Goal: Book appointment/travel/reservation

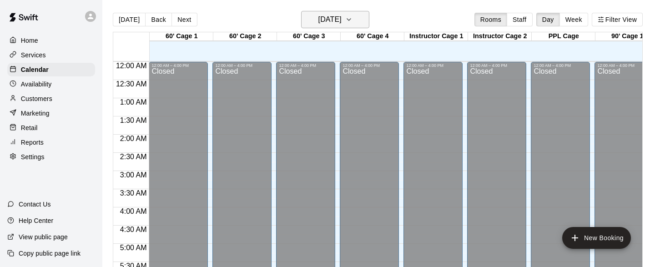
scroll to position [508, 0]
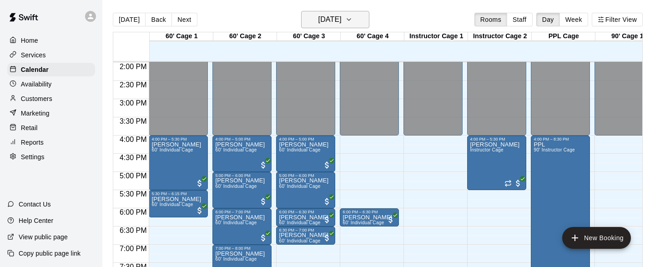
click at [352, 18] on icon "button" at bounding box center [348, 19] width 7 height 11
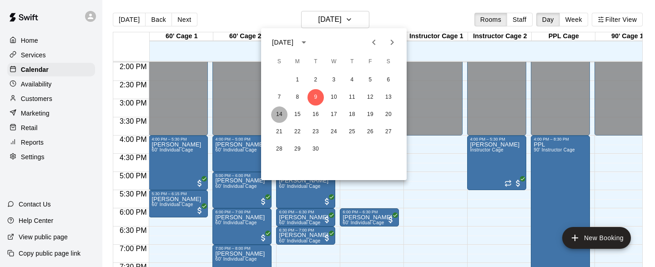
click at [279, 112] on button "14" at bounding box center [279, 114] width 16 height 16
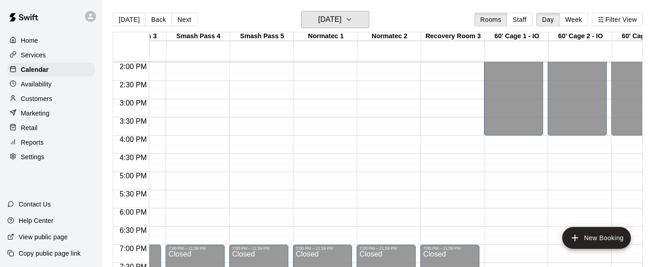
scroll to position [0, 0]
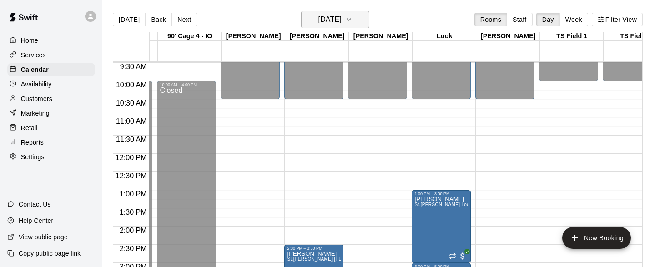
click at [352, 18] on icon "button" at bounding box center [348, 19] width 7 height 11
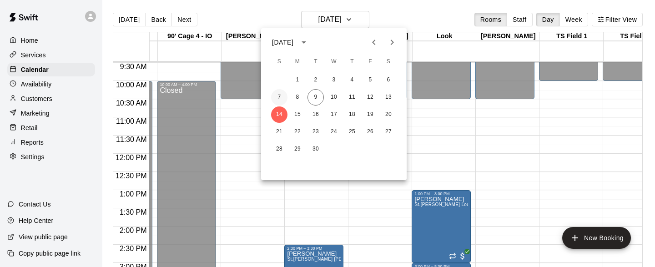
click at [277, 93] on button "7" at bounding box center [279, 97] width 16 height 16
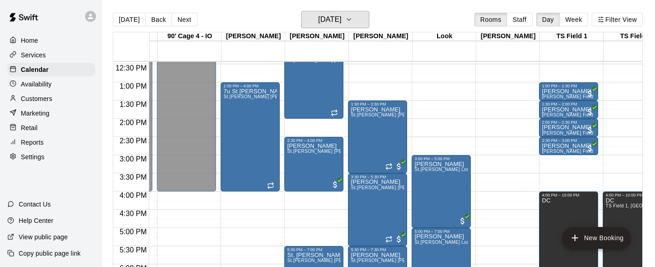
scroll to position [457, 2219]
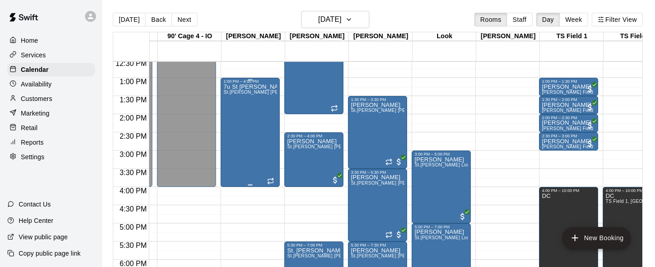
click at [267, 160] on div "[STREET_ADDRESS][PERSON_NAME][PERSON_NAME][PERSON_NAME]" at bounding box center [250, 217] width 54 height 267
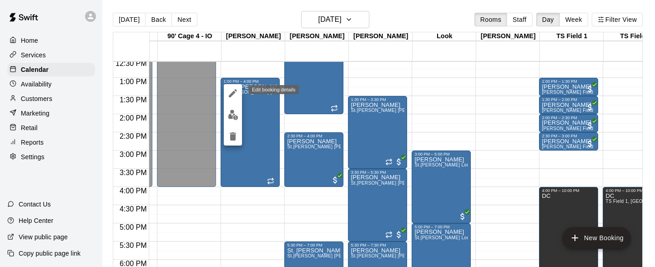
click at [231, 92] on icon "edit" at bounding box center [233, 93] width 8 height 8
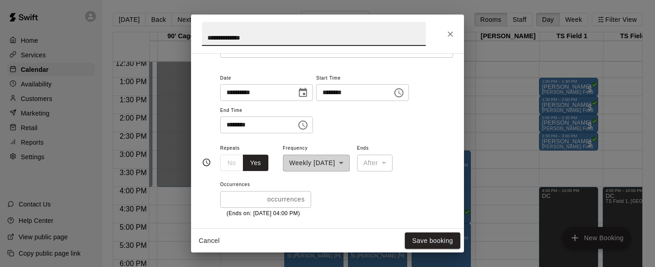
scroll to position [68, 0]
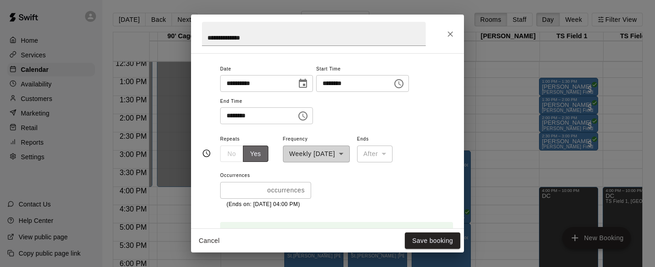
click at [259, 152] on button "Yes" at bounding box center [255, 153] width 25 height 17
click at [448, 33] on icon "Close" at bounding box center [449, 34] width 9 height 9
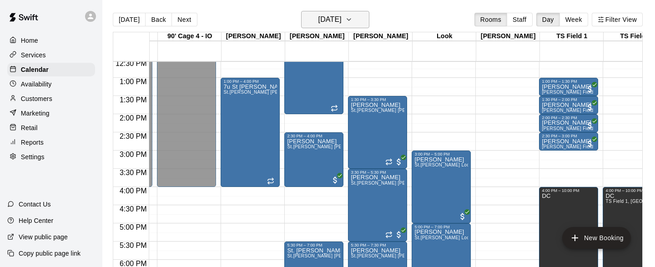
click at [352, 22] on icon "button" at bounding box center [348, 19] width 7 height 11
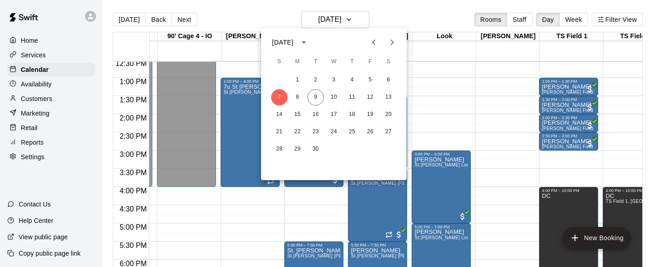
click at [371, 43] on icon "Previous month" at bounding box center [373, 42] width 11 height 11
click at [277, 164] on button "31" at bounding box center [279, 166] width 16 height 16
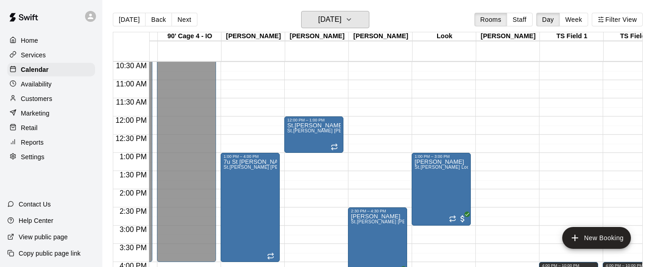
scroll to position [383, 2219]
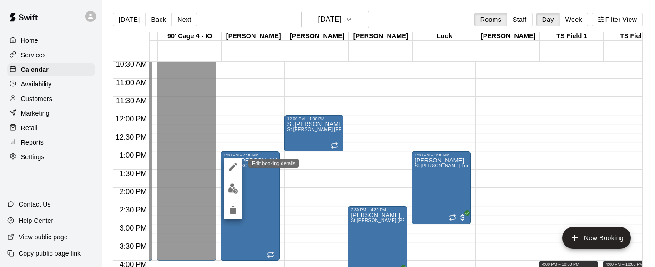
click at [232, 167] on icon "edit" at bounding box center [233, 167] width 8 height 8
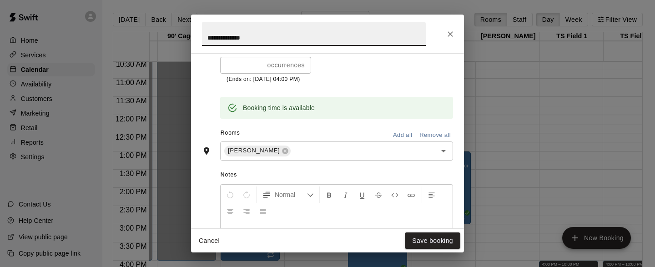
scroll to position [0, 0]
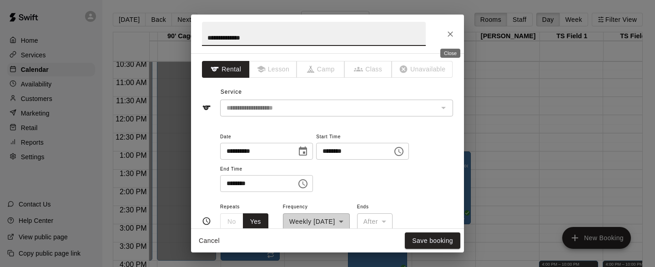
click at [451, 30] on icon "Close" at bounding box center [449, 34] width 9 height 9
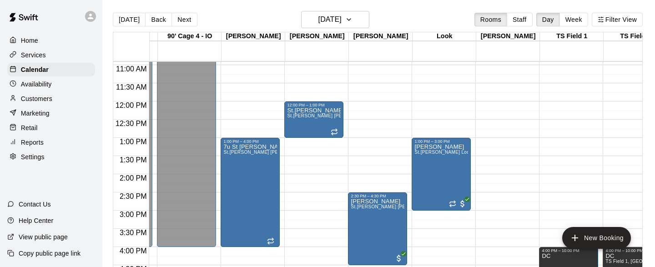
scroll to position [395, 2219]
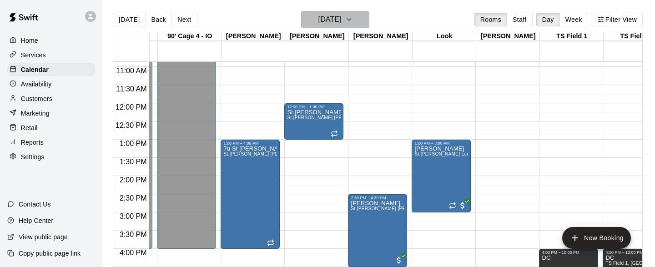
click at [352, 21] on icon "button" at bounding box center [348, 19] width 7 height 11
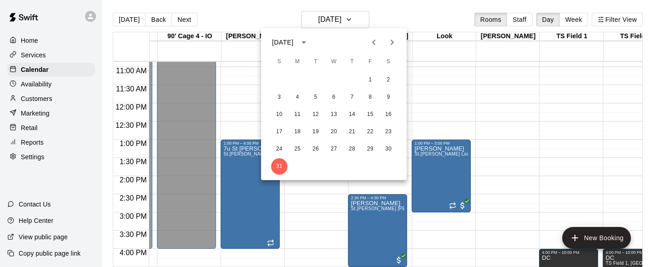
click at [391, 43] on icon "Next month" at bounding box center [391, 42] width 11 height 11
click at [280, 116] on button "14" at bounding box center [279, 114] width 16 height 16
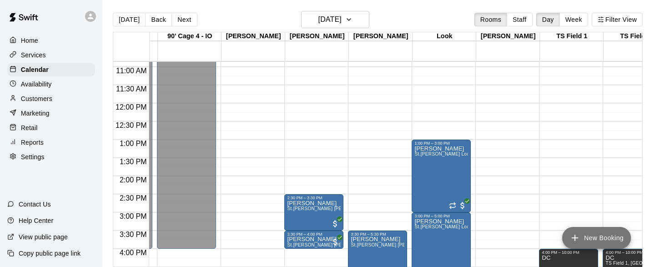
click at [591, 240] on button "New Booking" at bounding box center [596, 238] width 69 height 22
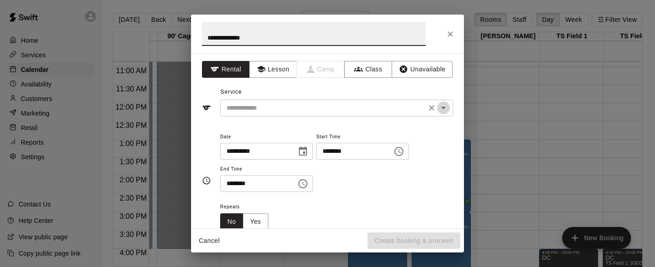
click at [445, 109] on icon "Open" at bounding box center [443, 107] width 11 height 11
type input "**********"
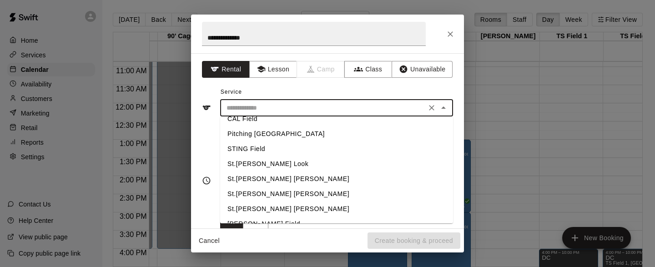
scroll to position [188, 0]
click at [264, 180] on li "St.[PERSON_NAME] [PERSON_NAME]" at bounding box center [336, 179] width 233 height 15
type input "**********"
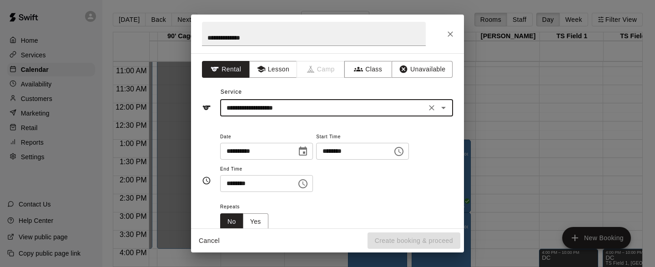
click at [307, 187] on icon "Choose time, selected time is 1:30 PM" at bounding box center [302, 183] width 9 height 9
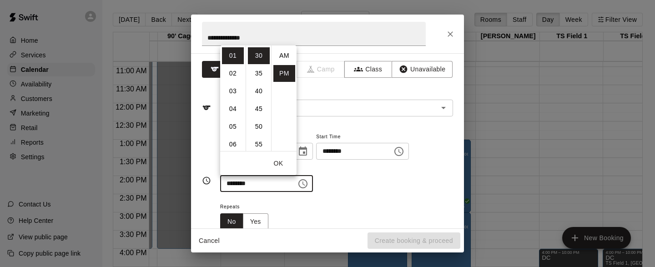
scroll to position [16, 0]
click at [235, 105] on li "04" at bounding box center [233, 108] width 22 height 17
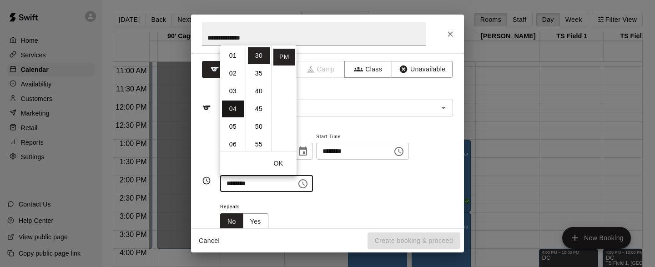
scroll to position [71, 0]
click at [258, 52] on li "30" at bounding box center [259, 55] width 22 height 17
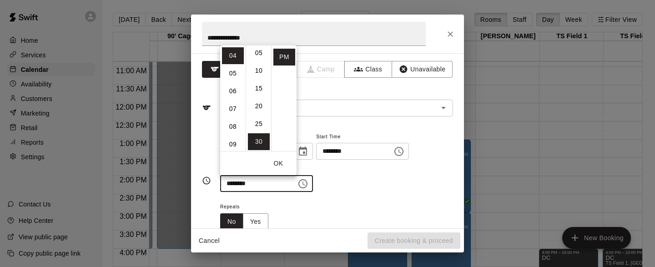
scroll to position [0, 0]
click at [258, 58] on li "00" at bounding box center [259, 55] width 22 height 17
type input "********"
click at [377, 187] on div "**********" at bounding box center [336, 161] width 233 height 61
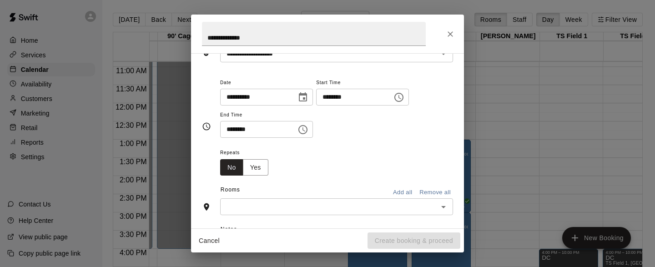
scroll to position [76, 0]
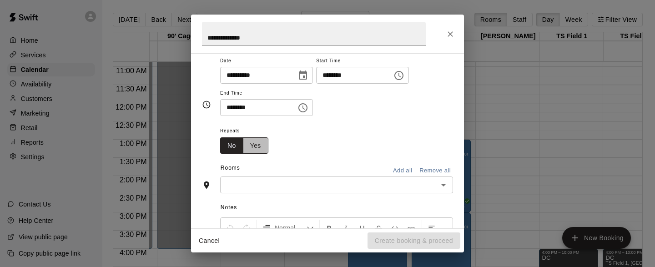
click at [258, 142] on button "Yes" at bounding box center [255, 145] width 25 height 17
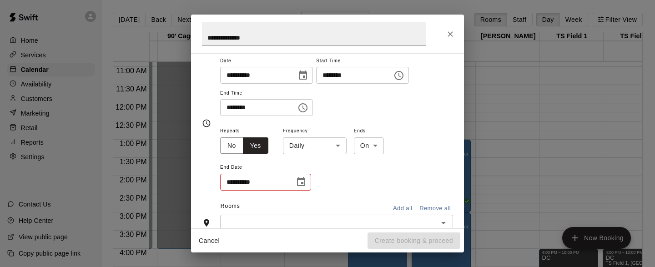
click at [340, 145] on body "Home Services Calendar Availability Customers Marketing Retail Reports Settings…" at bounding box center [327, 140] width 655 height 281
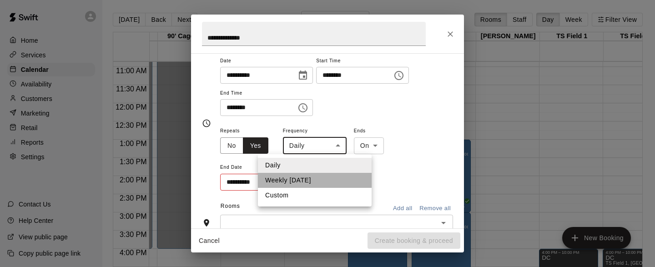
click at [315, 178] on li "Weekly [DATE]" at bounding box center [315, 180] width 114 height 15
type input "******"
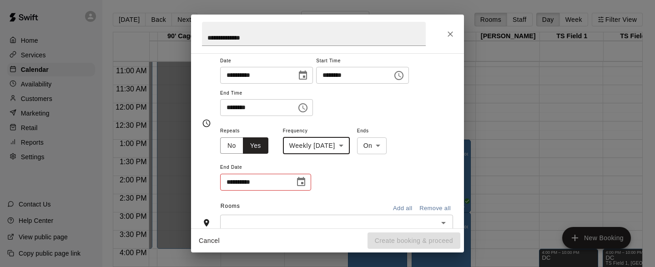
click at [387, 149] on body "Home Services Calendar Availability Customers Marketing Retail Reports Settings…" at bounding box center [327, 140] width 655 height 281
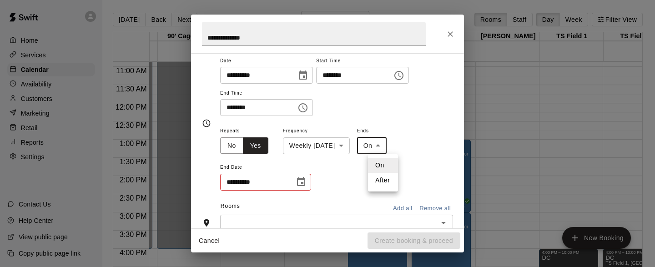
click at [383, 180] on li "After" at bounding box center [383, 180] width 30 height 15
type input "*****"
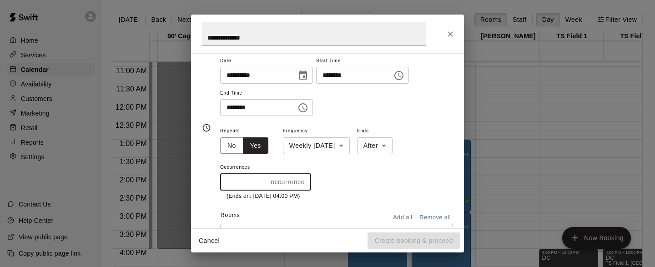
click at [265, 182] on input "*" at bounding box center [243, 182] width 47 height 17
click at [263, 180] on input "*" at bounding box center [243, 182] width 47 height 17
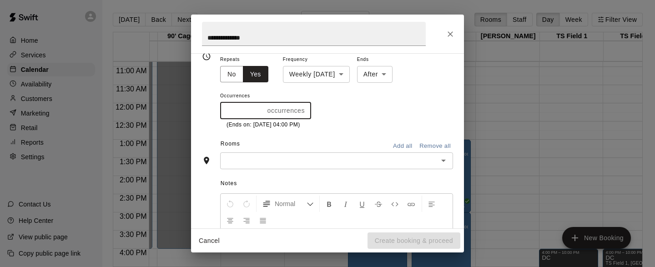
scroll to position [146, 0]
click at [260, 110] on input "*" at bounding box center [242, 112] width 44 height 17
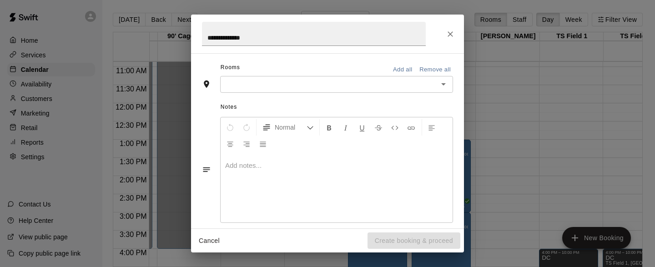
scroll to position [225, 0]
click at [440, 82] on icon "Open" at bounding box center [443, 82] width 11 height 11
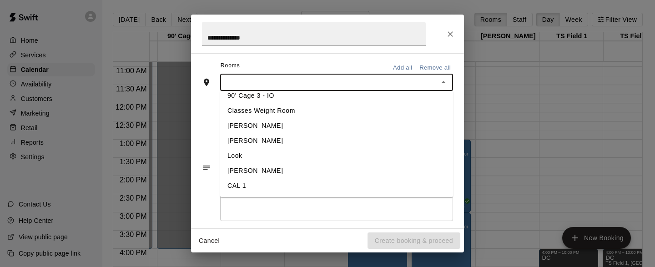
scroll to position [450, 0]
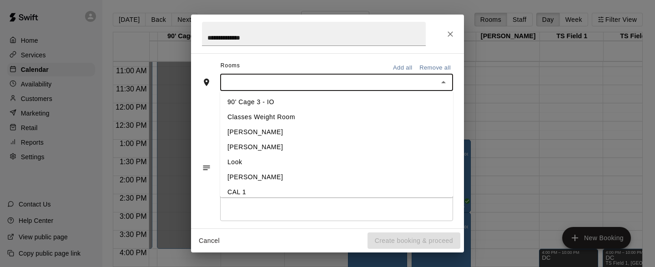
click at [253, 134] on li "[PERSON_NAME]" at bounding box center [336, 132] width 233 height 15
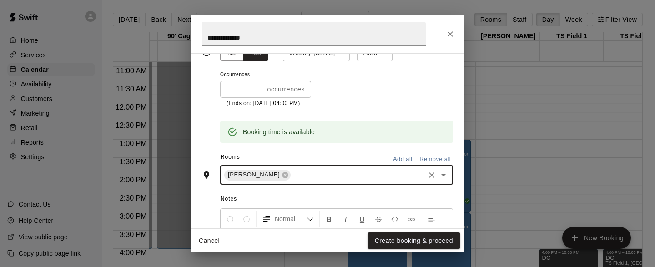
scroll to position [164, 0]
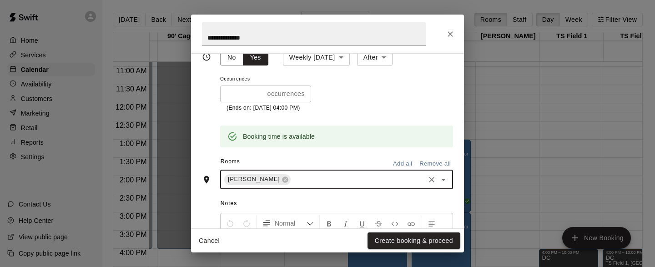
type input "*"
click at [260, 96] on input "*" at bounding box center [242, 93] width 44 height 17
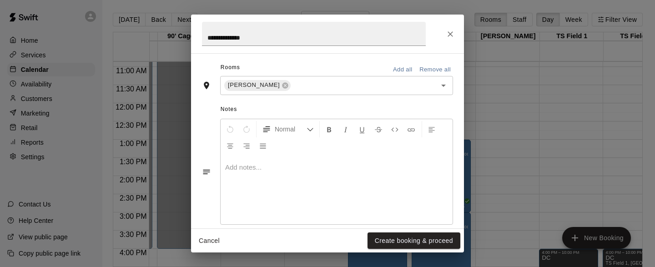
scroll to position [271, 0]
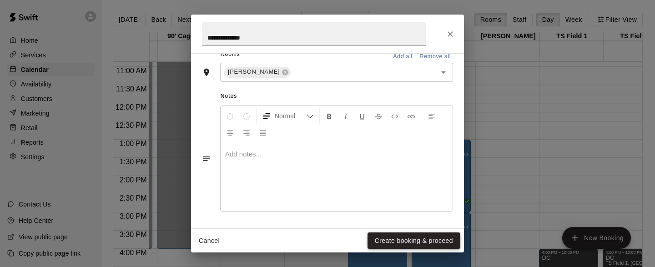
click at [427, 242] on button "Create booking & proceed" at bounding box center [413, 240] width 93 height 17
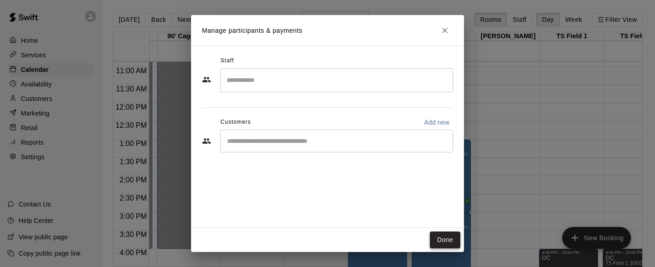
click at [450, 241] on button "Done" at bounding box center [445, 239] width 30 height 17
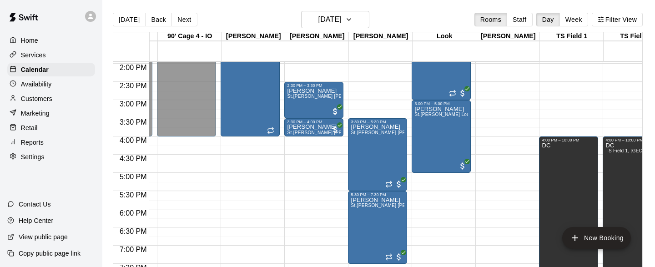
scroll to position [342, 2219]
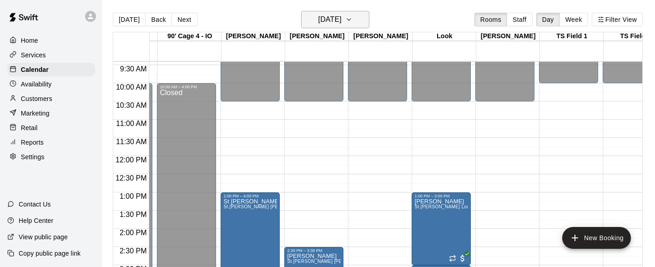
click at [352, 22] on icon "button" at bounding box center [348, 19] width 7 height 11
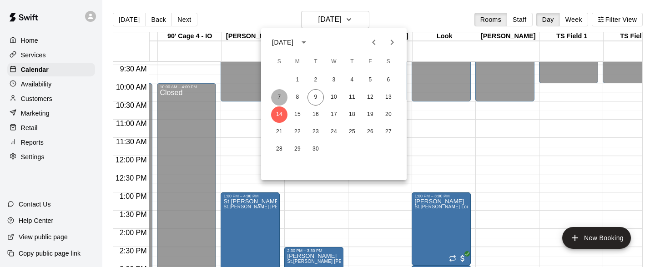
click at [279, 100] on button "7" at bounding box center [279, 97] width 16 height 16
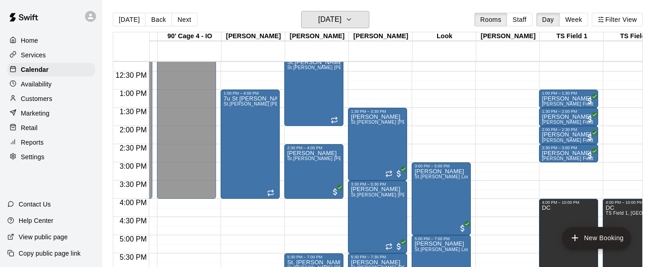
scroll to position [445, 2219]
click at [324, 112] on div "St.[PERSON_NAME] Minors St.[PERSON_NAME] [PERSON_NAME]" at bounding box center [314, 193] width 54 height 267
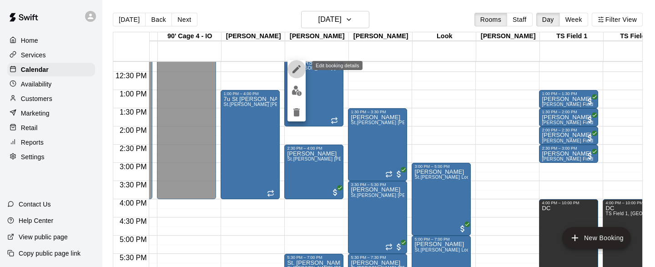
click at [298, 68] on icon "edit" at bounding box center [296, 69] width 8 height 8
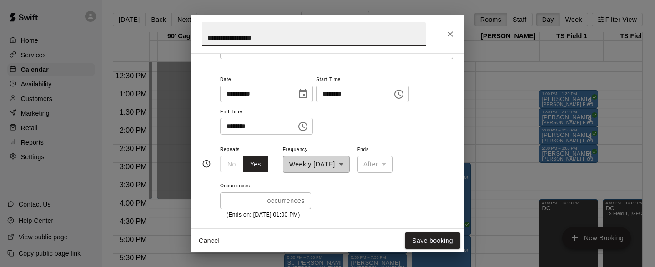
scroll to position [59, 0]
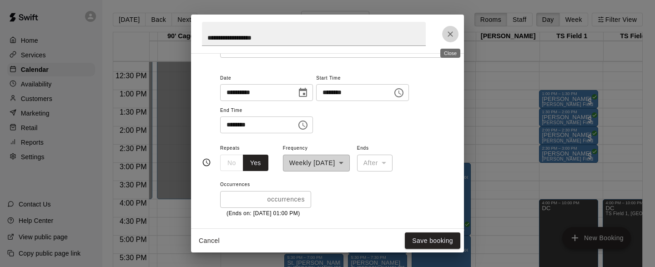
click at [450, 32] on icon "Close" at bounding box center [449, 34] width 9 height 9
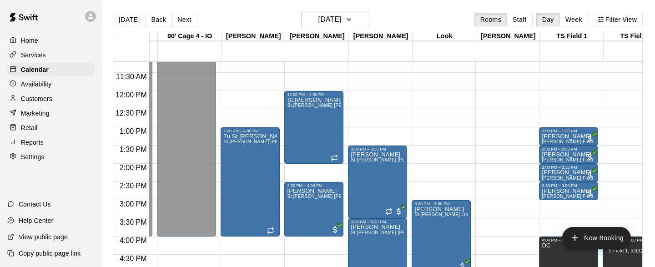
scroll to position [405, 2219]
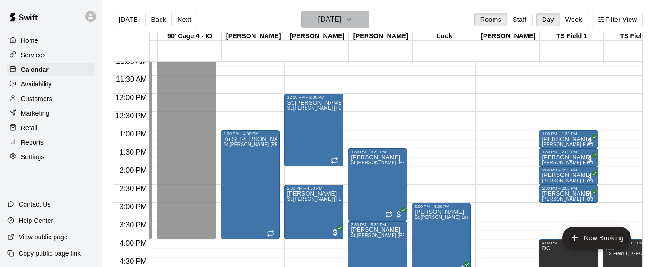
click at [352, 18] on icon "button" at bounding box center [348, 19] width 7 height 11
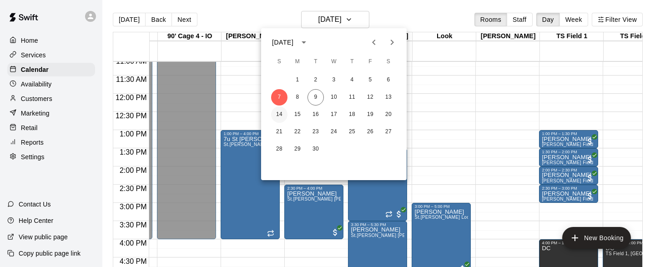
click at [283, 112] on button "14" at bounding box center [279, 114] width 16 height 16
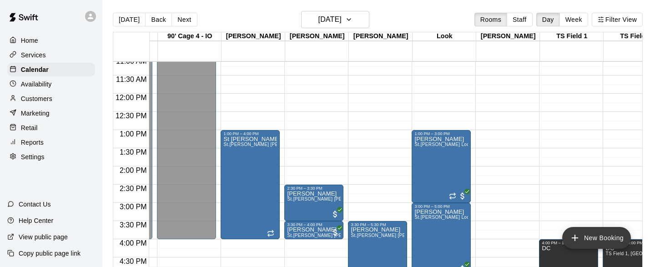
click at [594, 235] on button "New Booking" at bounding box center [596, 238] width 69 height 22
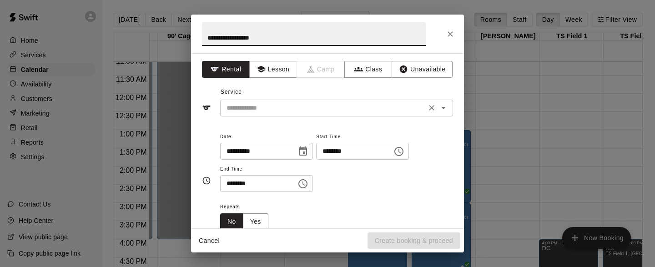
click at [440, 110] on icon "Open" at bounding box center [443, 107] width 11 height 11
type input "**********"
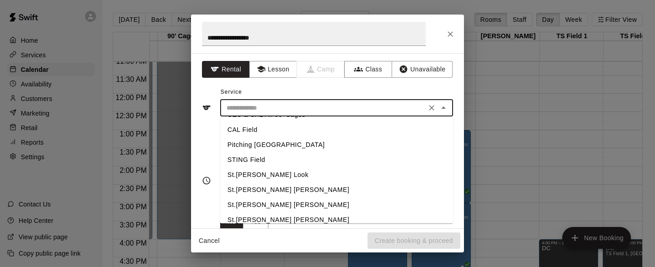
scroll to position [207, 0]
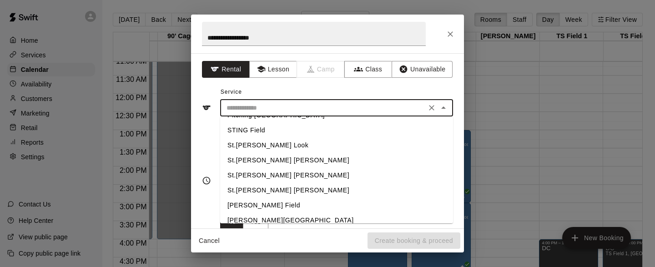
click at [270, 188] on li "St.[PERSON_NAME] [PERSON_NAME]" at bounding box center [336, 190] width 233 height 15
type input "**********"
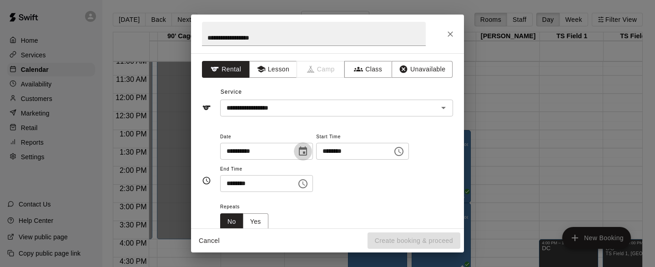
click at [307, 151] on icon "Choose date, selected date is Sep 14, 2025" at bounding box center [303, 150] width 8 height 9
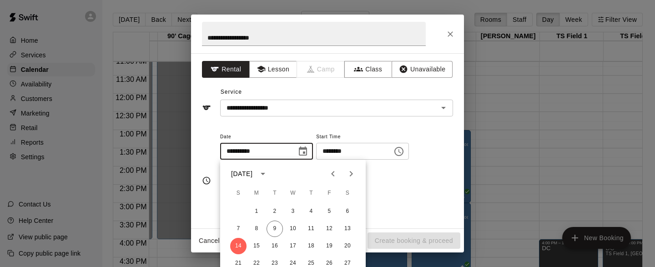
click at [404, 154] on icon "Choose time, selected time is 1:00 PM" at bounding box center [398, 151] width 11 height 11
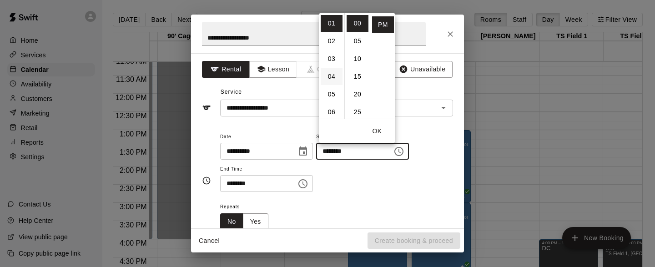
scroll to position [0, 0]
click at [331, 21] on li "12" at bounding box center [331, 23] width 22 height 17
type input "********"
click at [308, 182] on icon "Choose time, selected time is 1:30 PM" at bounding box center [302, 183] width 11 height 11
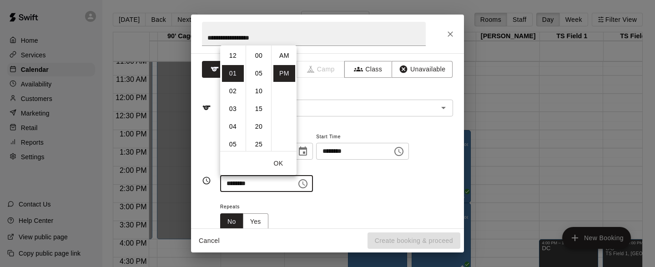
scroll to position [16, 0]
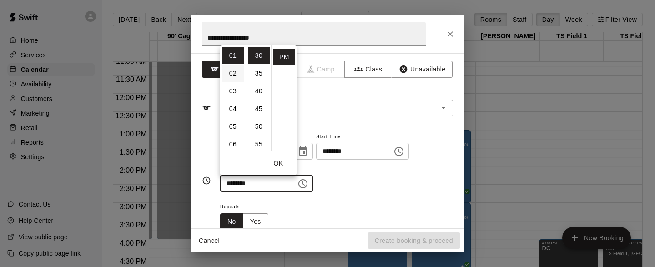
click at [230, 74] on li "02" at bounding box center [233, 73] width 22 height 17
click at [259, 59] on li "00" at bounding box center [259, 55] width 22 height 17
type input "********"
click at [380, 200] on div "**********" at bounding box center [336, 166] width 233 height 70
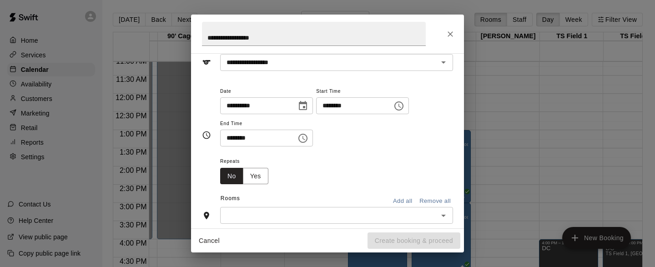
scroll to position [50, 0]
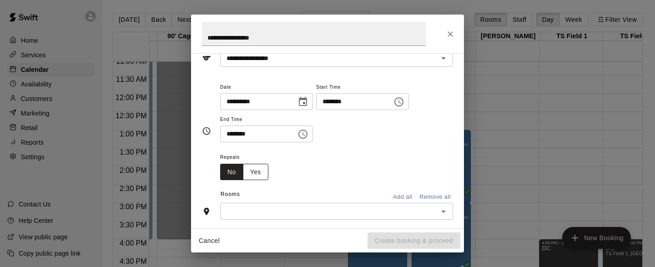
click at [259, 172] on button "Yes" at bounding box center [255, 172] width 25 height 17
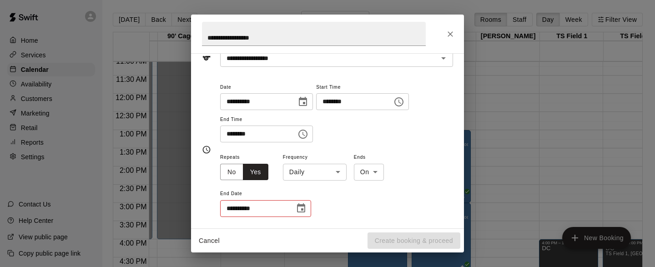
click at [338, 174] on body "Home Services Calendar Availability Customers Marketing Retail Reports Settings…" at bounding box center [327, 140] width 655 height 281
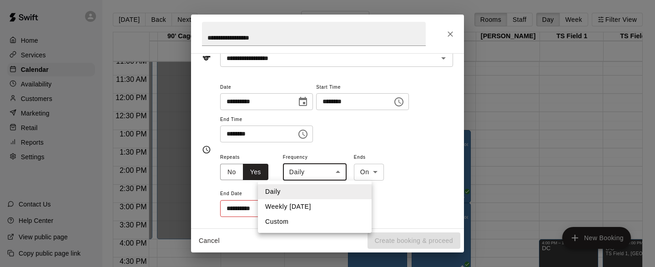
click at [319, 201] on li "Weekly [DATE]" at bounding box center [315, 206] width 114 height 15
type input "******"
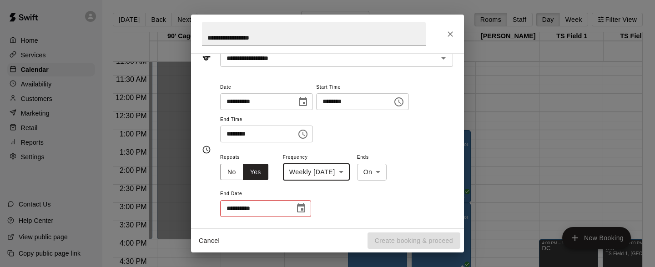
click at [390, 174] on body "Home Services Calendar Availability Customers Marketing Retail Reports Settings…" at bounding box center [327, 140] width 655 height 281
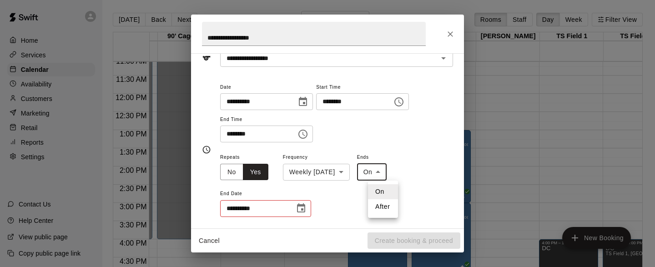
click at [386, 205] on li "After" at bounding box center [383, 206] width 30 height 15
type input "*****"
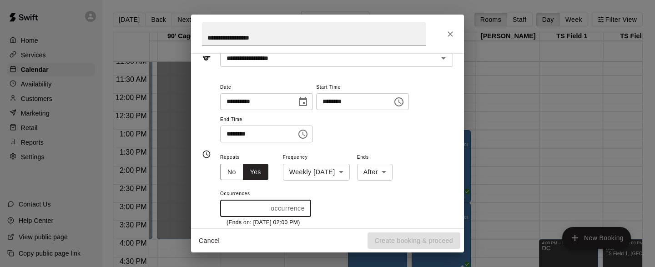
click at [264, 208] on input "*" at bounding box center [243, 208] width 47 height 17
type input "*"
click at [263, 207] on input "*" at bounding box center [242, 208] width 44 height 17
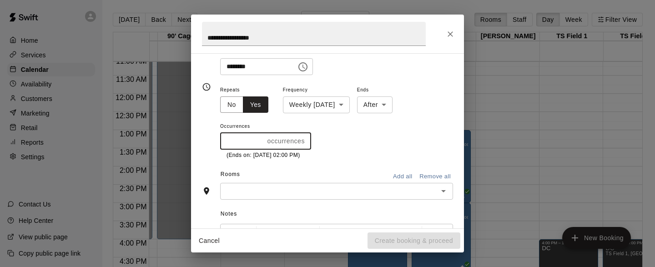
scroll to position [122, 0]
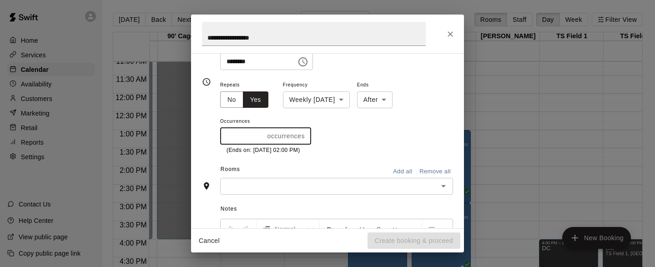
click at [447, 187] on icon "Open" at bounding box center [443, 185] width 11 height 11
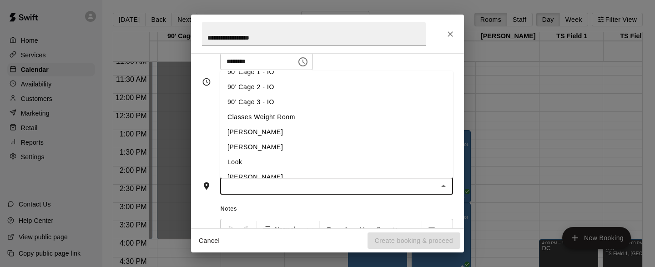
scroll to position [434, 0]
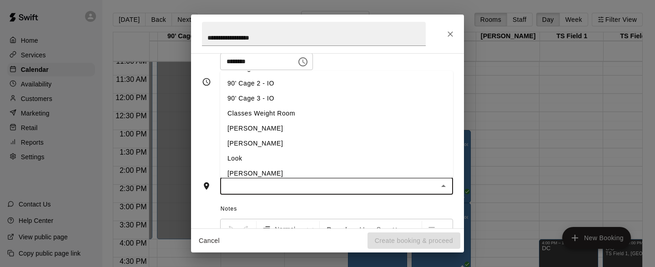
click at [237, 143] on li "[PERSON_NAME]" at bounding box center [336, 143] width 233 height 15
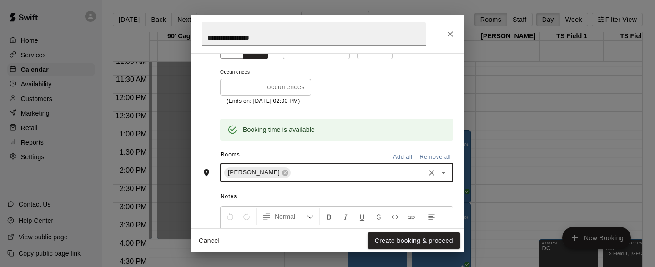
scroll to position [163, 0]
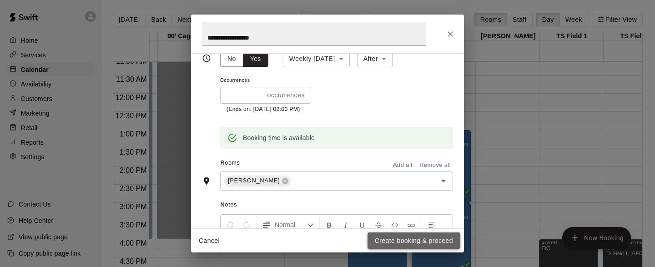
click at [405, 245] on button "Create booking & proceed" at bounding box center [413, 240] width 93 height 17
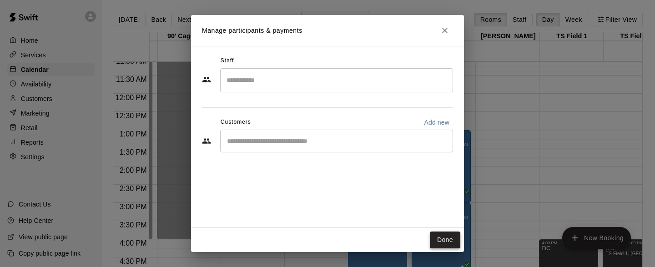
click at [448, 240] on button "Done" at bounding box center [445, 239] width 30 height 17
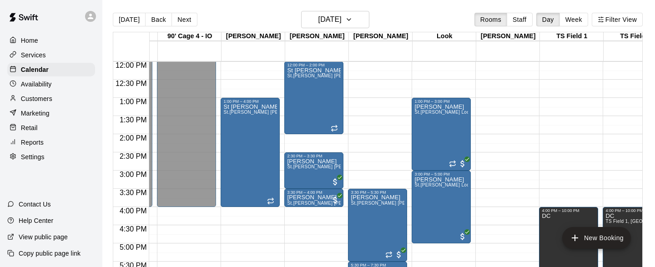
scroll to position [433, 2219]
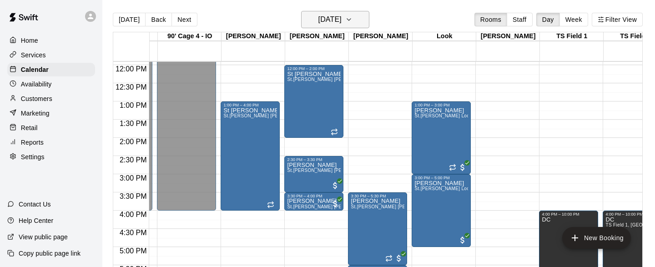
click at [350, 19] on icon "button" at bounding box center [349, 20] width 4 height 2
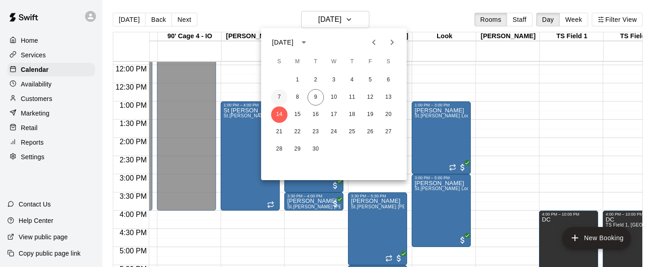
click at [279, 95] on button "7" at bounding box center [279, 97] width 16 height 16
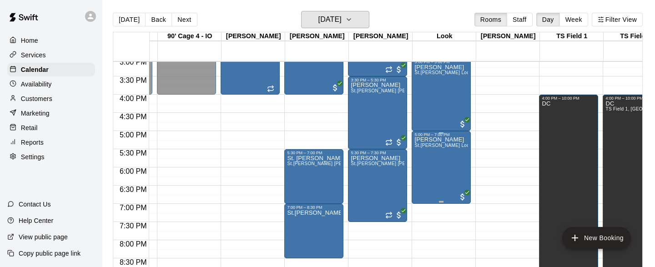
scroll to position [555, 2219]
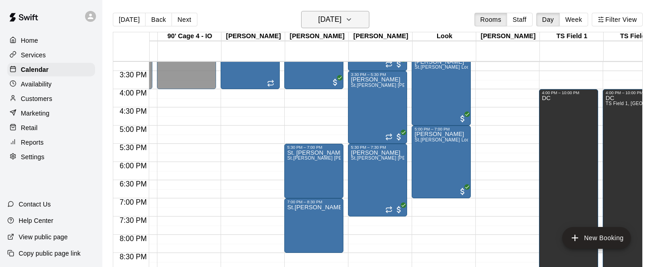
click at [352, 16] on icon "button" at bounding box center [348, 19] width 7 height 11
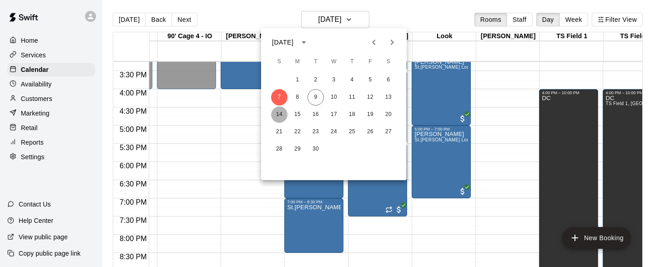
click at [279, 115] on button "14" at bounding box center [279, 114] width 16 height 16
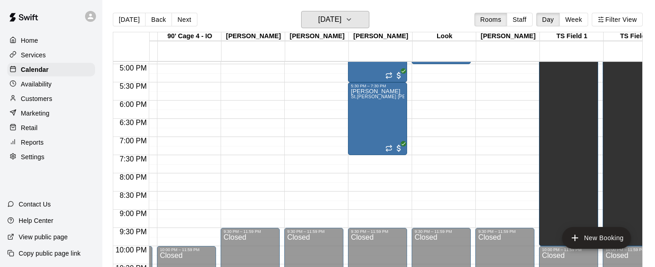
scroll to position [616, 2219]
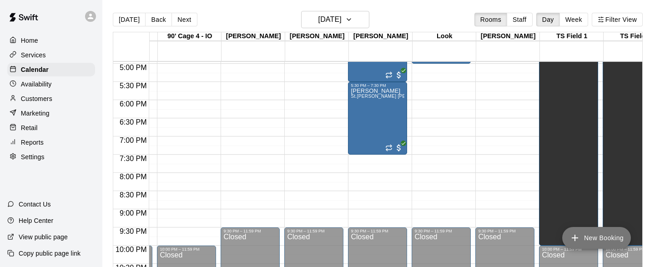
click at [583, 235] on button "New Booking" at bounding box center [596, 238] width 69 height 22
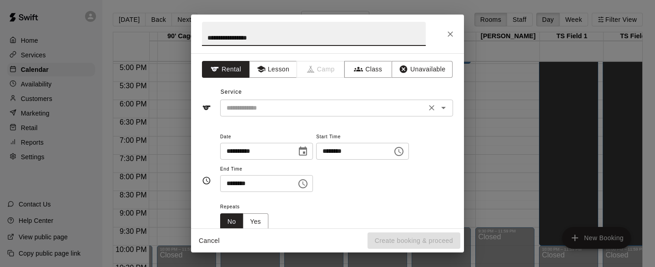
click at [442, 112] on icon "Open" at bounding box center [443, 107] width 11 height 11
type input "**********"
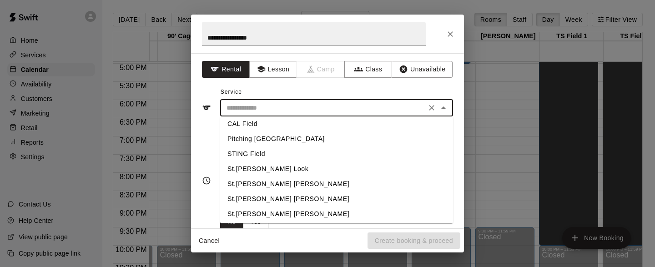
scroll to position [185, 0]
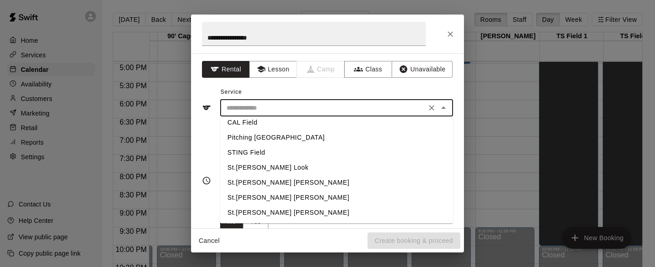
click at [275, 210] on li "St.[PERSON_NAME] [PERSON_NAME]" at bounding box center [336, 212] width 233 height 15
type input "**********"
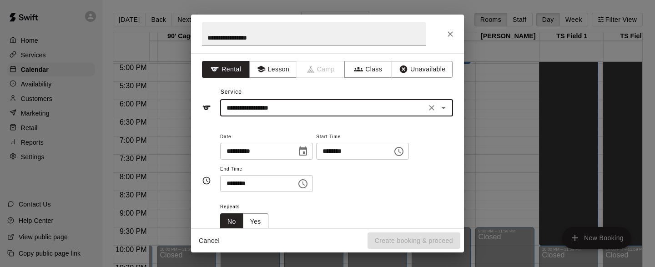
click at [307, 149] on icon "Choose date, selected date is Sep 14, 2025" at bounding box center [303, 150] width 8 height 9
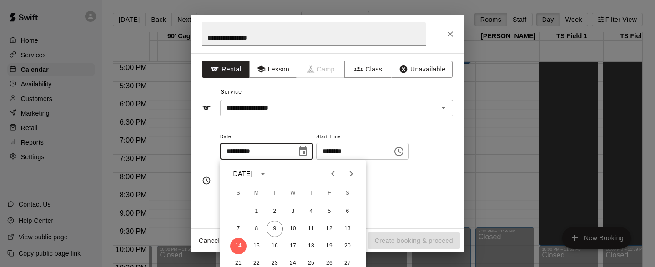
click at [401, 150] on icon "Choose time, selected time is 1:00 PM" at bounding box center [399, 151] width 3 height 4
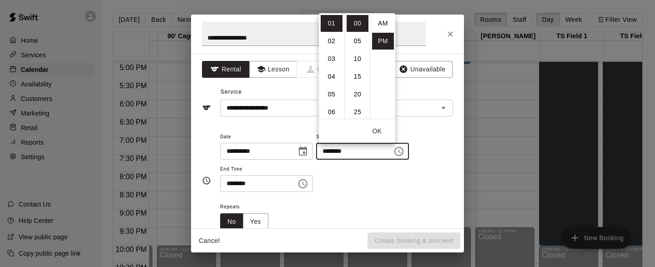
scroll to position [16, 0]
click at [335, 91] on li "05" at bounding box center [331, 94] width 22 height 17
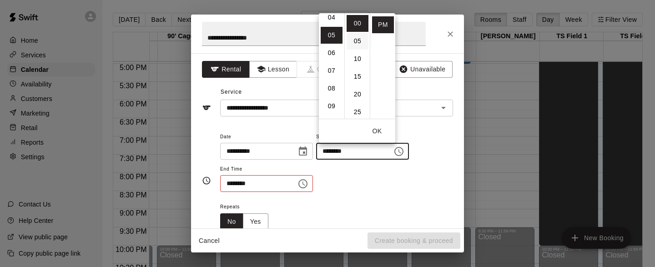
scroll to position [89, 0]
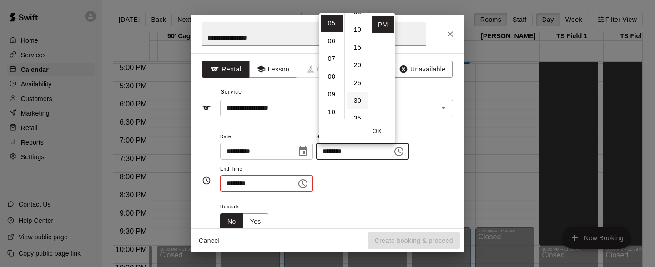
click at [359, 99] on li "30" at bounding box center [357, 100] width 22 height 17
type input "********"
click at [380, 130] on button "OK" at bounding box center [376, 131] width 29 height 17
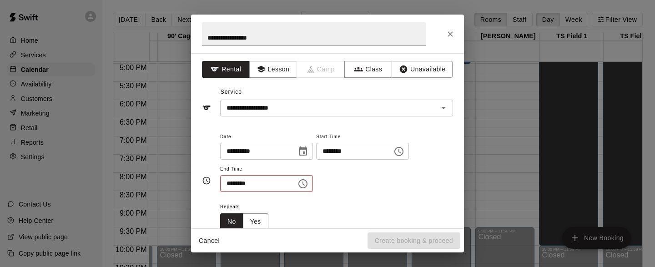
click at [307, 183] on icon "Choose time, selected time is 1:30 PM" at bounding box center [302, 183] width 11 height 11
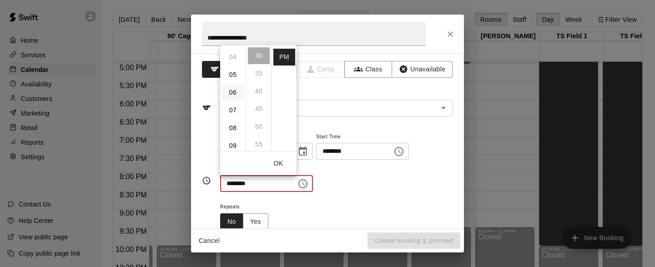
scroll to position [71, 0]
click at [235, 125] on li "08" at bounding box center [233, 126] width 22 height 17
type input "********"
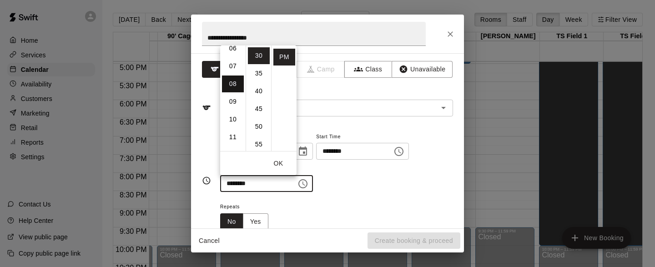
scroll to position [142, 0]
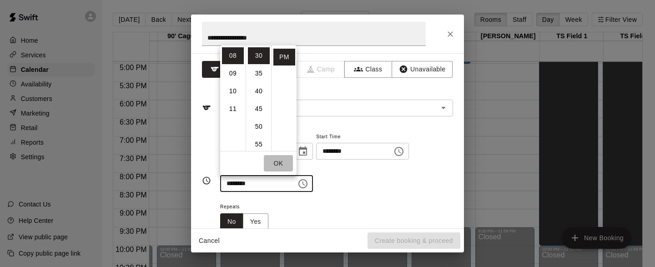
click at [280, 163] on button "OK" at bounding box center [278, 163] width 29 height 17
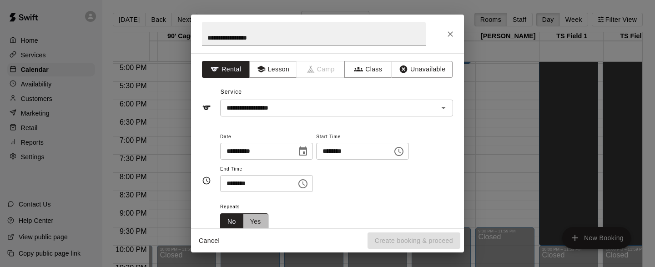
click at [266, 214] on button "Yes" at bounding box center [255, 221] width 25 height 17
click at [338, 218] on body "Home Services Calendar Availability Customers Marketing Retail Reports Settings…" at bounding box center [327, 140] width 655 height 281
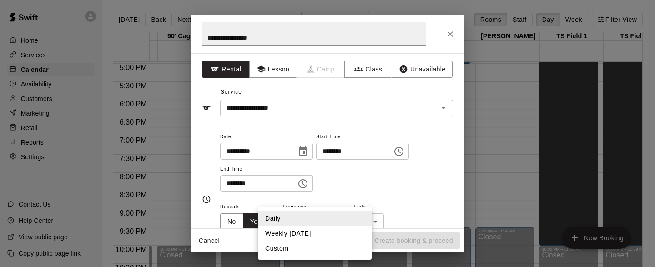
scroll to position [2, 0]
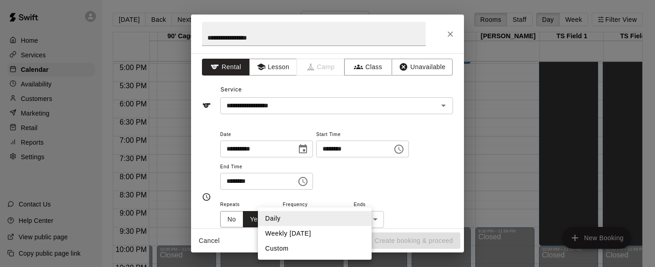
click at [317, 232] on li "Weekly [DATE]" at bounding box center [315, 233] width 114 height 15
type input "******"
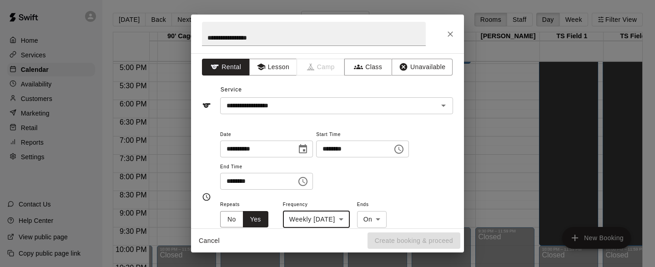
click at [388, 220] on body "Home Services Calendar Availability Customers Marketing Retail Reports Settings…" at bounding box center [327, 140] width 655 height 281
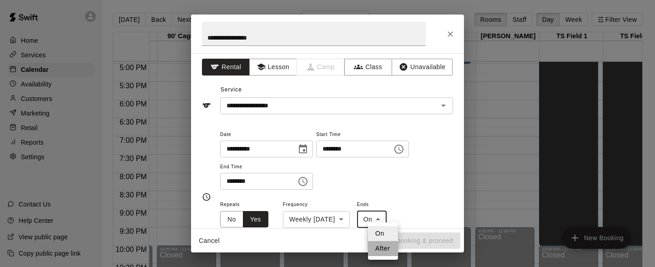
click at [385, 243] on li "After" at bounding box center [383, 248] width 30 height 15
type input "*****"
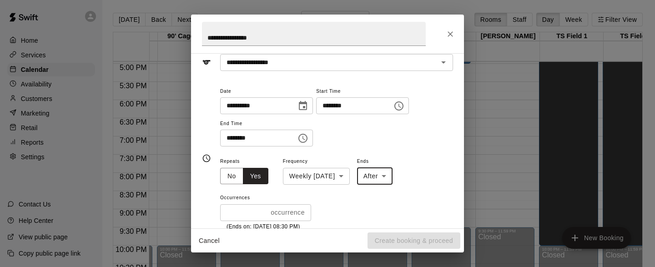
scroll to position [49, 0]
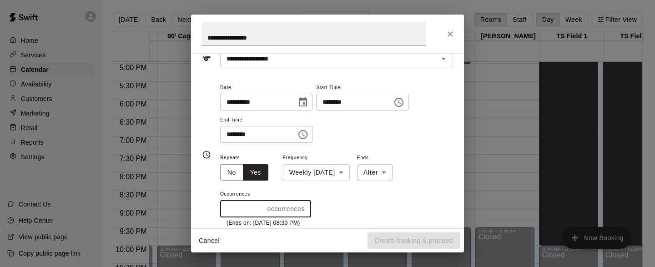
type input "*"
click at [264, 207] on input "*" at bounding box center [242, 208] width 44 height 17
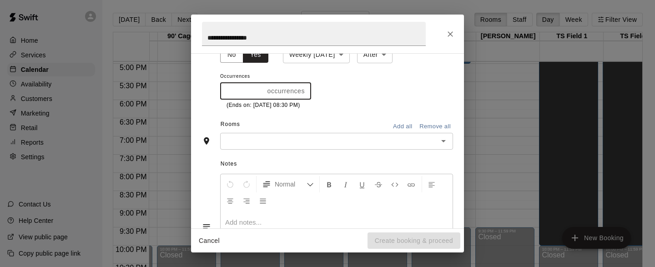
scroll to position [167, 0]
click at [444, 140] on icon "Open" at bounding box center [443, 141] width 5 height 2
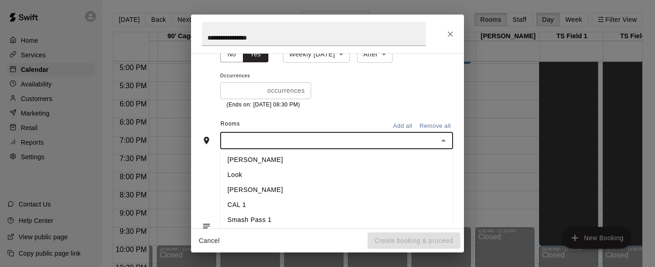
scroll to position [500, 0]
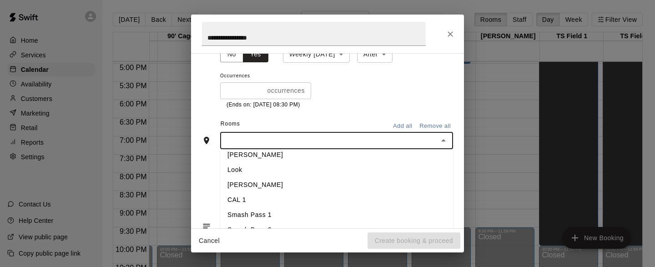
click at [244, 160] on li "[PERSON_NAME]" at bounding box center [336, 154] width 233 height 15
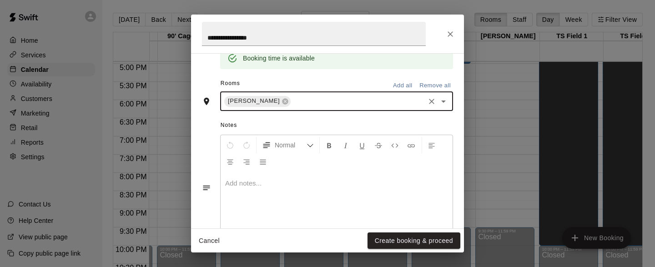
scroll to position [267, 0]
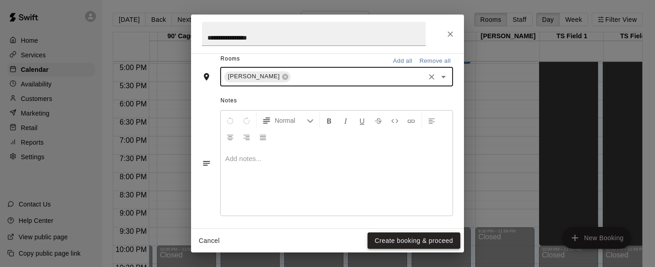
click at [402, 238] on button "Create booking & proceed" at bounding box center [413, 240] width 93 height 17
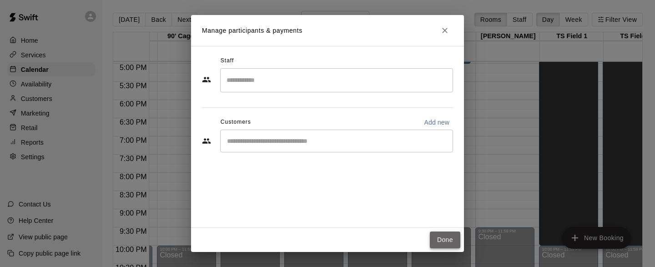
click at [443, 236] on button "Done" at bounding box center [445, 239] width 30 height 17
